Goal: Complete application form

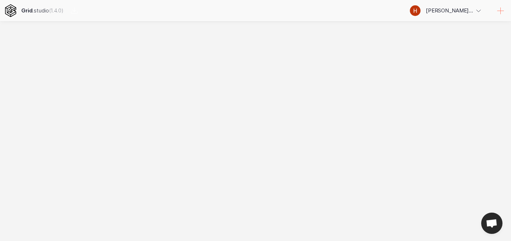
select select
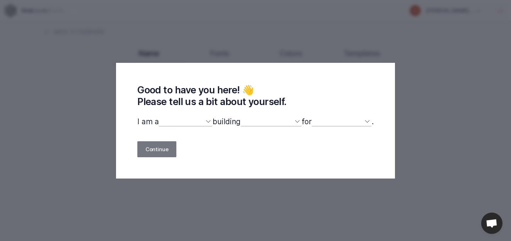
click at [189, 124] on select "designer developer marketer entrepreneur maker person" at bounding box center [186, 121] width 54 height 9
select select "developer"
click at [159, 117] on select "designer developer marketer entrepreneur maker person" at bounding box center [186, 121] width 54 height 9
select select
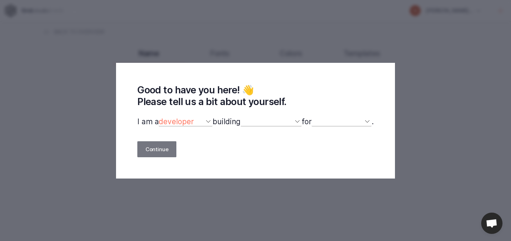
click at [242, 110] on div "Good to have you here! 👋 Please tell us a bit about yourself. I am a designer d…" at bounding box center [255, 121] width 279 height 116
click at [251, 120] on select "a website(s) a portfolio a webshop(s) experiments something else" at bounding box center [271, 121] width 61 height 9
select select "portfolio"
click at [241, 117] on select "a website(s) a portfolio a webshop(s) experiments something else" at bounding box center [271, 121] width 61 height 9
select select
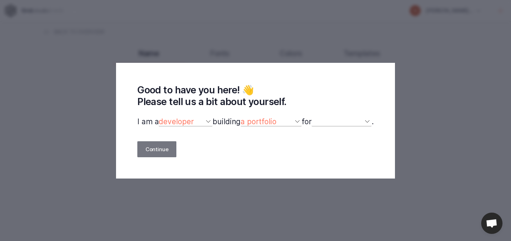
click at [254, 124] on select "a website(s) a portfolio a webshop(s) experiments something else" at bounding box center [271, 121] width 61 height 9
select select "website"
click at [241, 117] on select "a website(s) a portfolio a webshop(s) experiments something else" at bounding box center [271, 121] width 61 height 9
click at [332, 125] on select "myself our company a client a friend clients my dog (other)" at bounding box center [342, 121] width 60 height 9
select select "company"
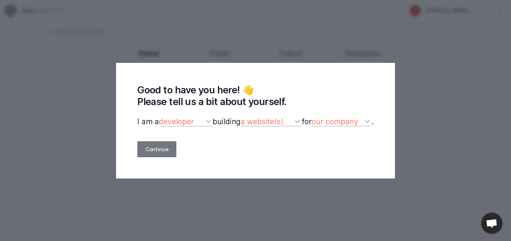
click at [315, 117] on select "myself our company a client a friend clients my dog (other)" at bounding box center [342, 121] width 60 height 9
click at [157, 150] on button "Continue" at bounding box center [156, 149] width 39 height 16
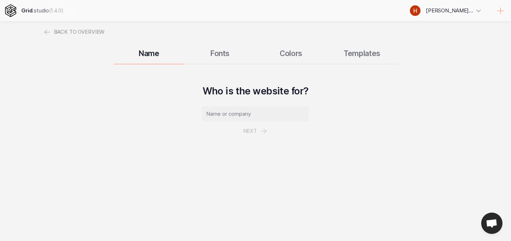
click at [222, 69] on div "Back to overview Name Fonts Colors Templates Who is the website for? Next" at bounding box center [256, 94] width 426 height 103
click at [219, 63] on div "Name Fonts Colors Templates" at bounding box center [256, 53] width 426 height 21
click at [214, 52] on div "Name Fonts Colors Templates" at bounding box center [256, 53] width 426 height 21
paste input "[DOMAIN_NAME]"
type input "w"
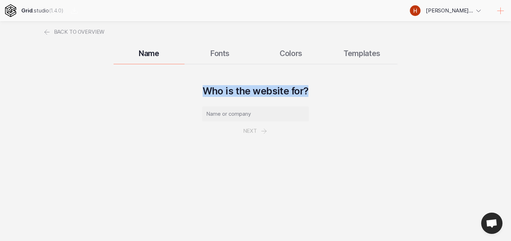
drag, startPoint x: 205, startPoint y: 92, endPoint x: 325, endPoint y: 93, distance: 119.6
click at [325, 93] on div "Who is the website for? Next" at bounding box center [256, 115] width 426 height 61
copy h2 "Who is the website for?"
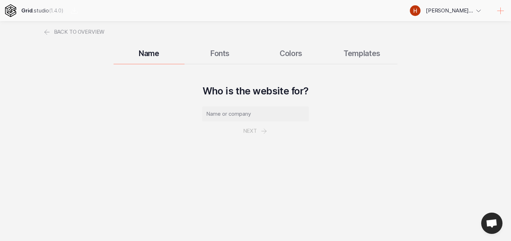
click at [281, 120] on input "text" at bounding box center [255, 113] width 106 height 15
click at [220, 117] on input "Devlinux" at bounding box center [255, 113] width 106 height 15
click at [216, 113] on input "Devlinux" at bounding box center [255, 113] width 106 height 15
type input "Dev linux"
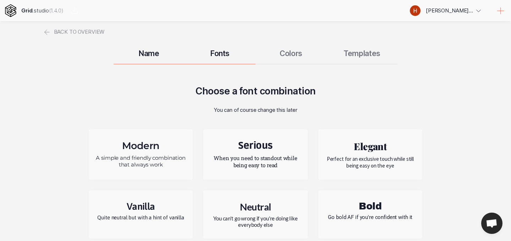
click at [167, 150] on h2 "Modern" at bounding box center [140, 146] width 93 height 12
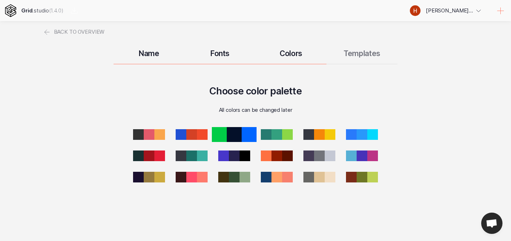
click at [217, 131] on div at bounding box center [219, 134] width 15 height 15
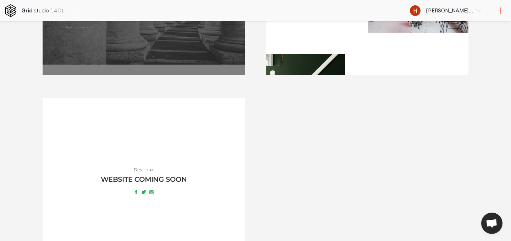
scroll to position [789, 0]
